Goal: Find specific page/section: Find specific page/section

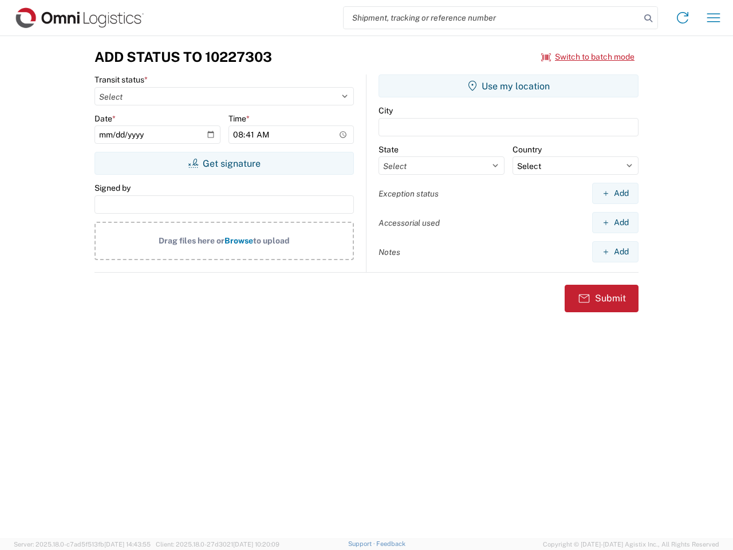
click at [492, 18] on input "search" at bounding box center [492, 18] width 297 height 22
click at [649, 18] on icon at bounding box center [649, 18] width 16 height 16
click at [683, 18] on icon at bounding box center [683, 18] width 18 height 18
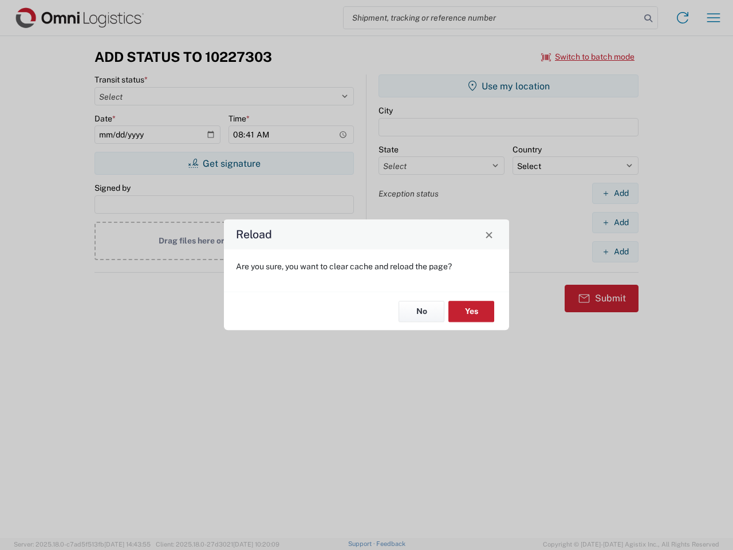
click at [714, 18] on div "Reload Are you sure, you want to clear cache and reload the page? No Yes" at bounding box center [366, 275] width 733 height 550
click at [588, 57] on div "Reload Are you sure, you want to clear cache and reload the page? No Yes" at bounding box center [366, 275] width 733 height 550
click at [224, 163] on div "Reload Are you sure, you want to clear cache and reload the page? No Yes" at bounding box center [366, 275] width 733 height 550
click at [509, 86] on div "Reload Are you sure, you want to clear cache and reload the page? No Yes" at bounding box center [366, 275] width 733 height 550
click at [615, 193] on div "Reload Are you sure, you want to clear cache and reload the page? No Yes" at bounding box center [366, 275] width 733 height 550
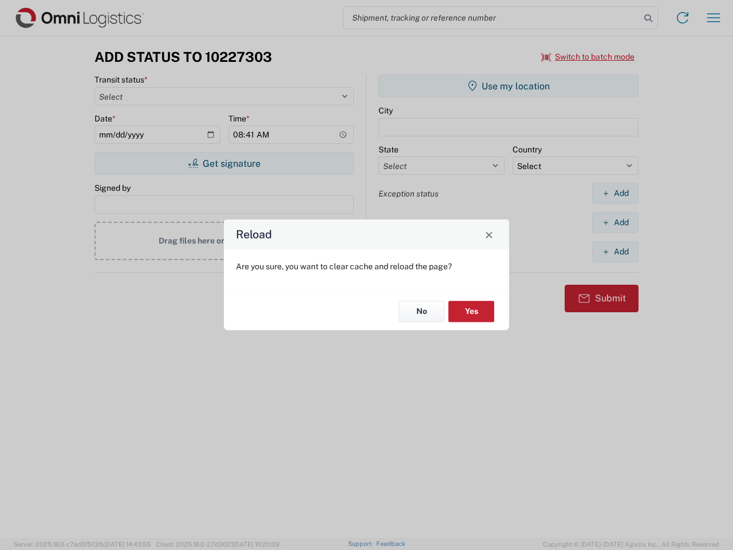
click at [615, 222] on div "Reload Are you sure, you want to clear cache and reload the page? No Yes" at bounding box center [366, 275] width 733 height 550
click at [615, 252] on div "Reload Are you sure, you want to clear cache and reload the page? No Yes" at bounding box center [366, 275] width 733 height 550
